Goal: Find specific page/section: Find specific page/section

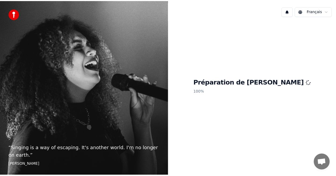
scroll to position [79, 0]
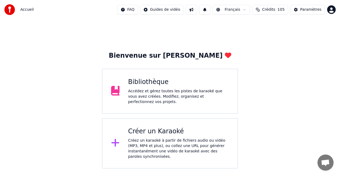
click at [209, 86] on div "Bibliothèque" at bounding box center [178, 82] width 101 height 9
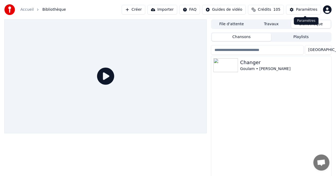
click at [300, 10] on div "Paramètres" at bounding box center [306, 9] width 21 height 5
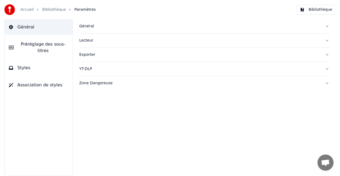
click at [326, 12] on button "Bibliothèque" at bounding box center [316, 10] width 39 height 10
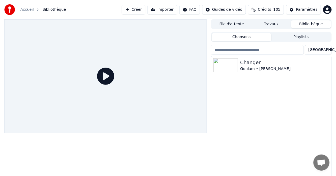
click at [275, 11] on button "Crédits 105" at bounding box center [266, 10] width 36 height 10
